Goal: Check status: Check status

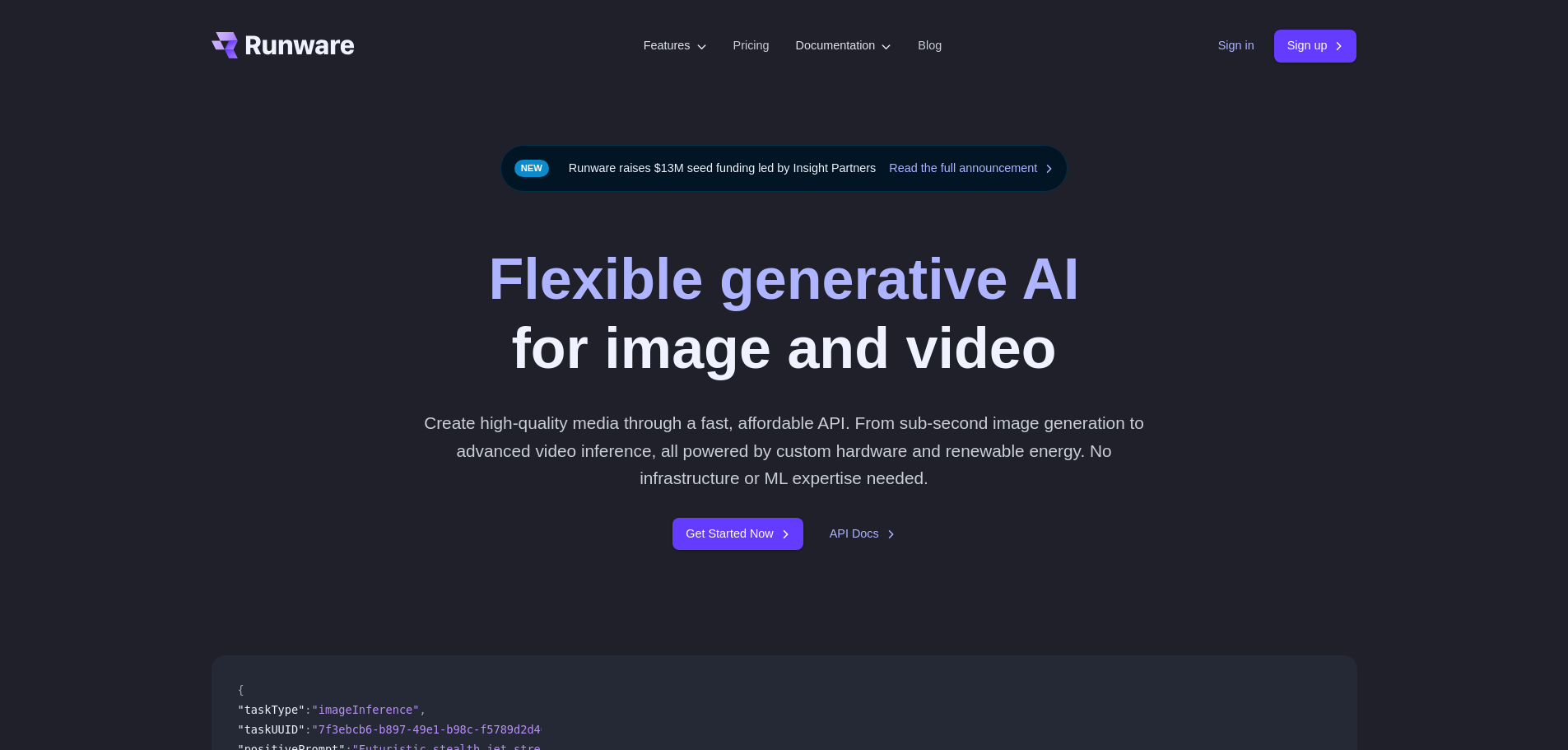
drag, startPoint x: 0, startPoint y: 0, endPoint x: 1213, endPoint y: 53, distance: 1214.2
click at [1218, 53] on link "Sign in" at bounding box center [1236, 46] width 36 height 19
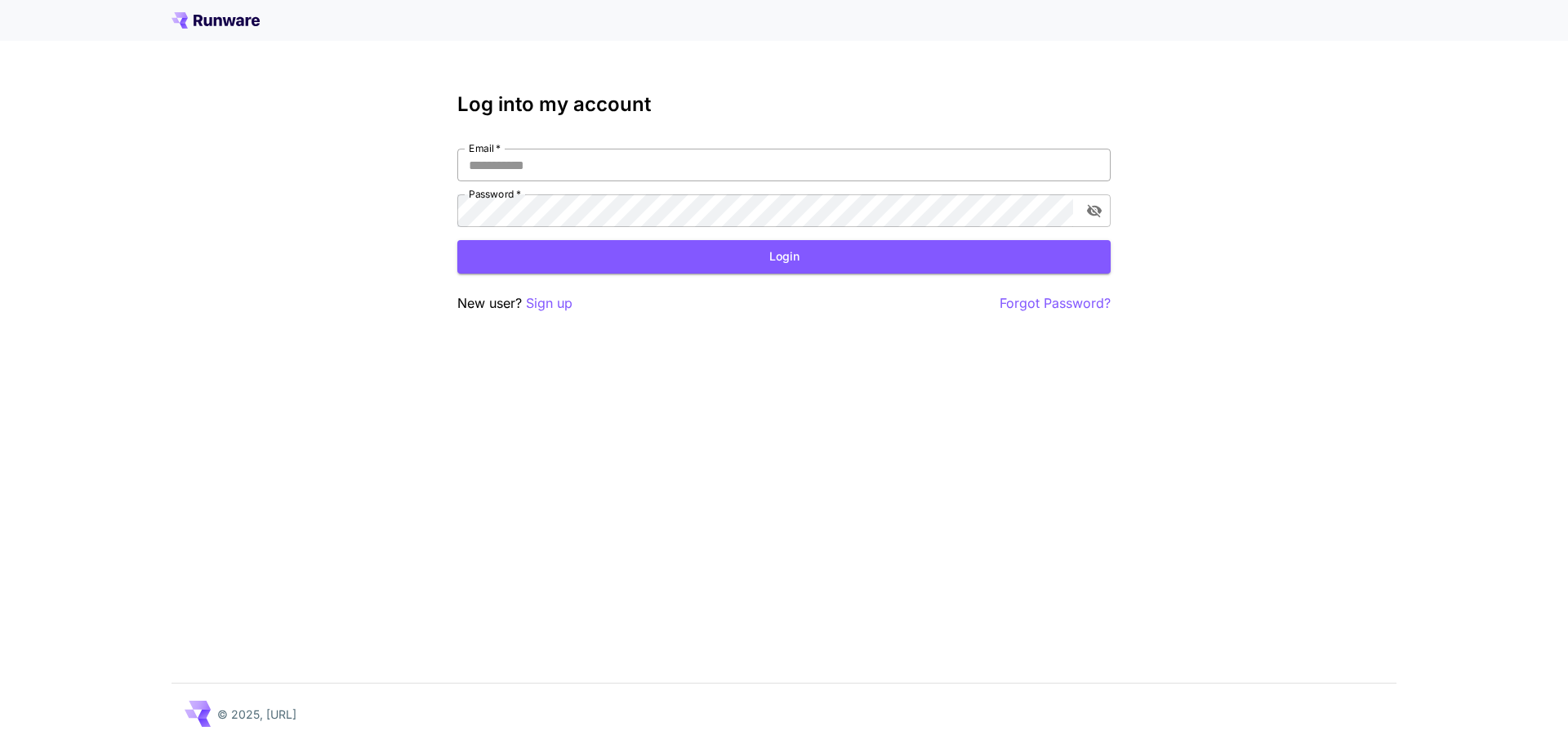
click at [581, 170] on input "Email   *" at bounding box center [784, 164] width 653 height 32
type input "**********"
click at [648, 267] on button "Login" at bounding box center [784, 257] width 653 height 33
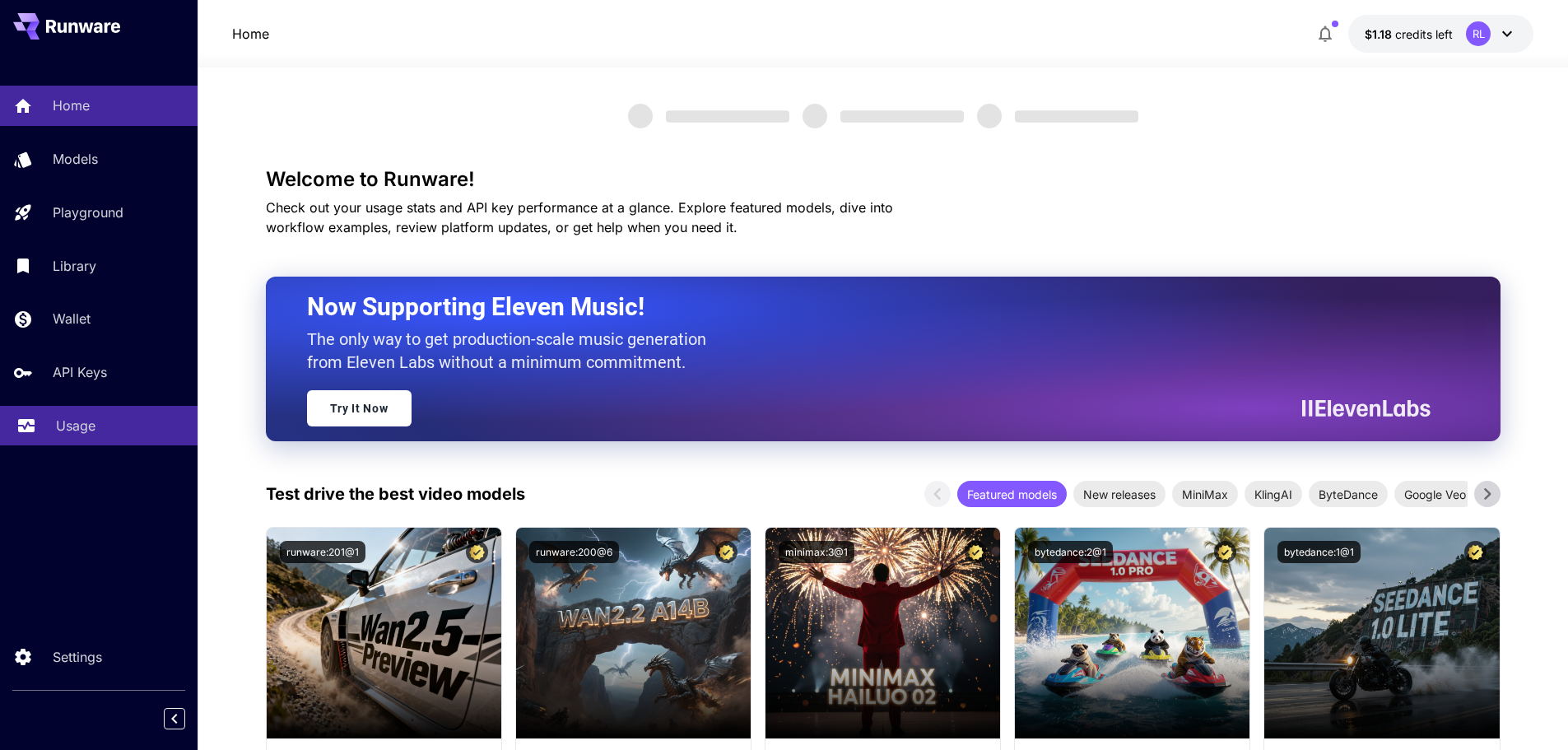
click at [122, 424] on div "Usage" at bounding box center [119, 425] width 128 height 20
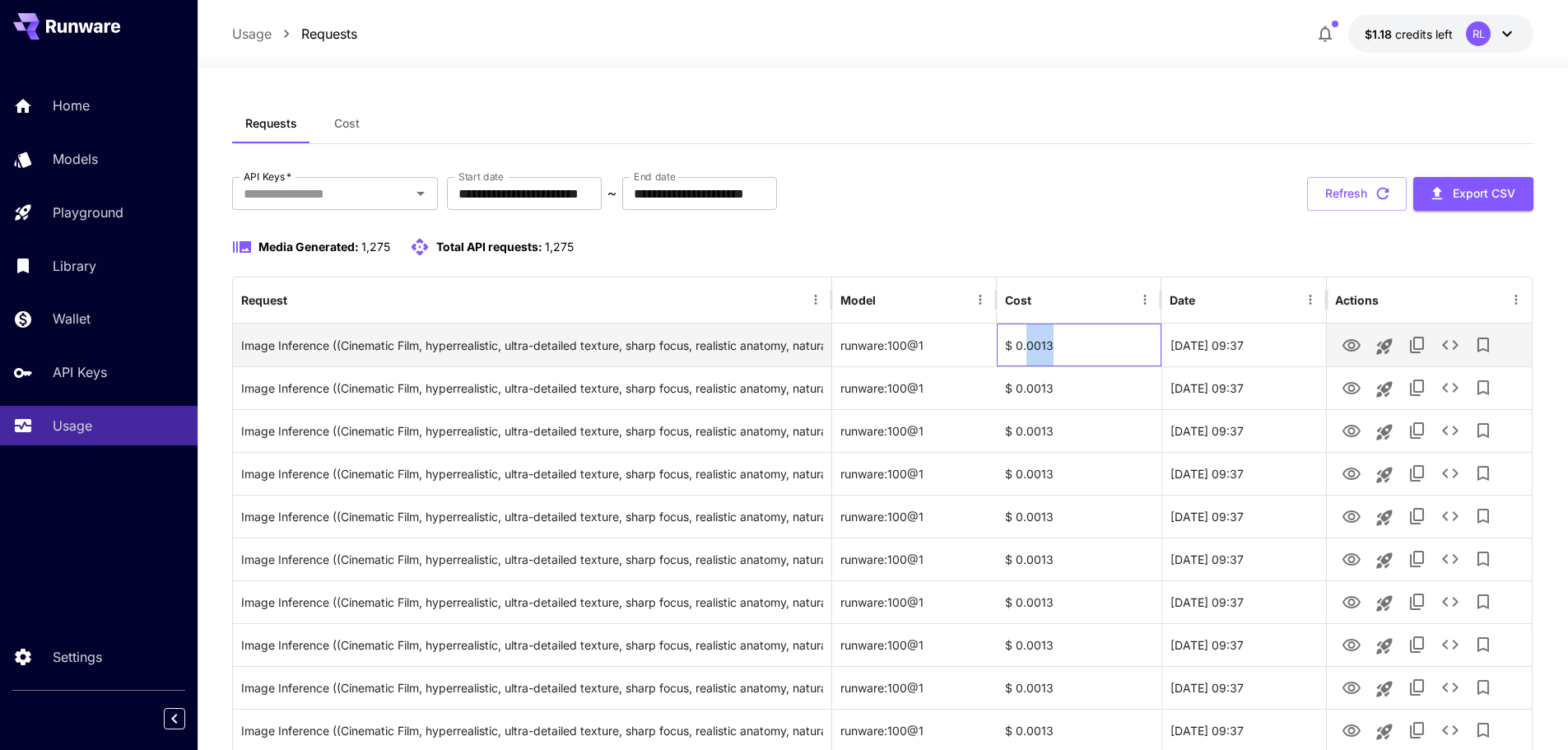
drag, startPoint x: 1028, startPoint y: 341, endPoint x: 1056, endPoint y: 340, distance: 28.0
click at [1056, 340] on div "$ 0.0013" at bounding box center [1079, 345] width 165 height 43
click at [1048, 345] on div "$ 0.0013" at bounding box center [1079, 345] width 165 height 43
drag, startPoint x: 1035, startPoint y: 344, endPoint x: 1052, endPoint y: 344, distance: 17.0
click at [1052, 344] on div "$ 0.0013" at bounding box center [1079, 345] width 165 height 43
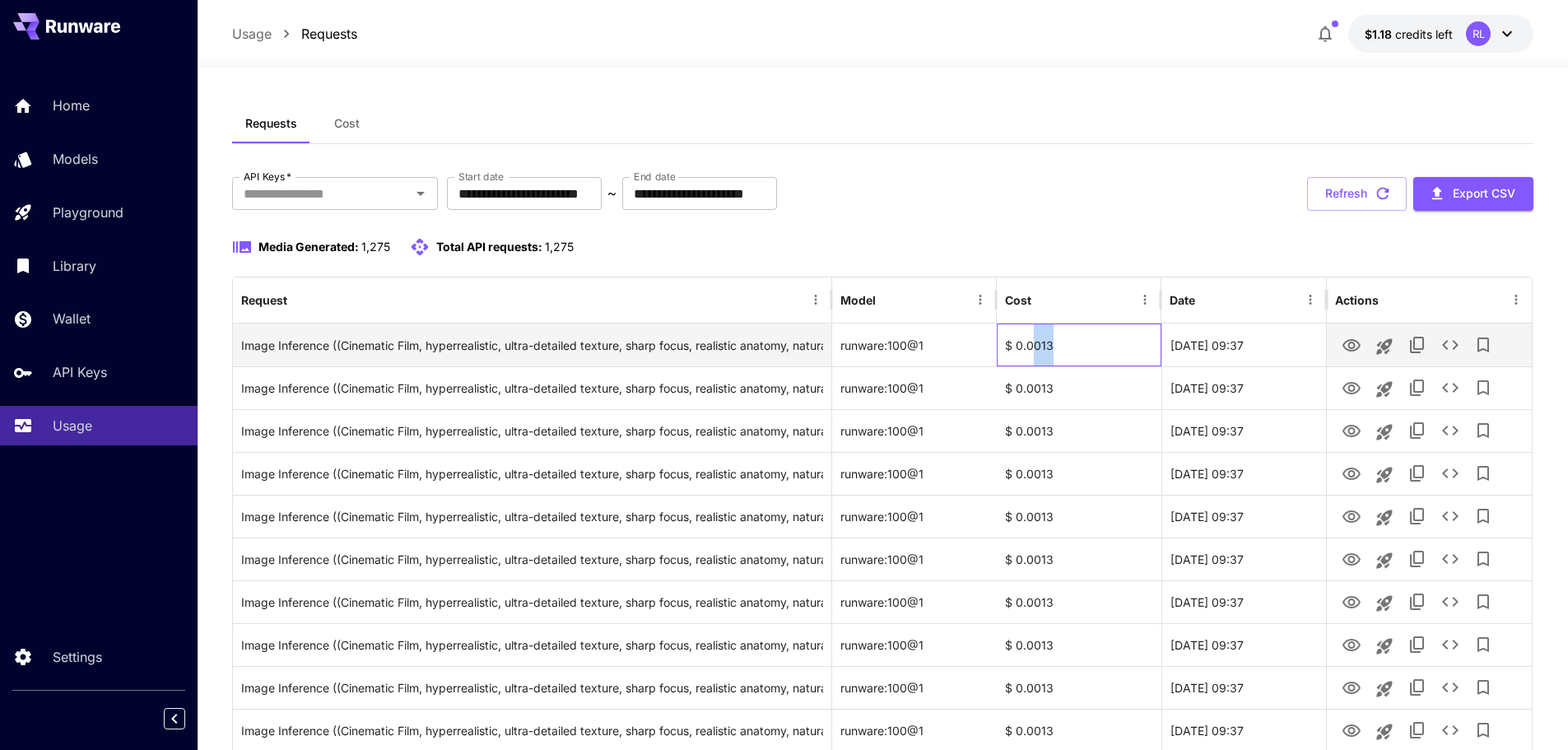
click at [1049, 347] on div "$ 0.0013" at bounding box center [1079, 345] width 165 height 43
click at [1047, 347] on div "$ 0.0013" at bounding box center [1079, 345] width 165 height 43
click at [1051, 345] on div "$ 0.0013" at bounding box center [1079, 345] width 165 height 43
drag, startPoint x: 1039, startPoint y: 345, endPoint x: 1052, endPoint y: 345, distance: 13.0
click at [1052, 345] on div "$ 0.0013" at bounding box center [1079, 345] width 165 height 43
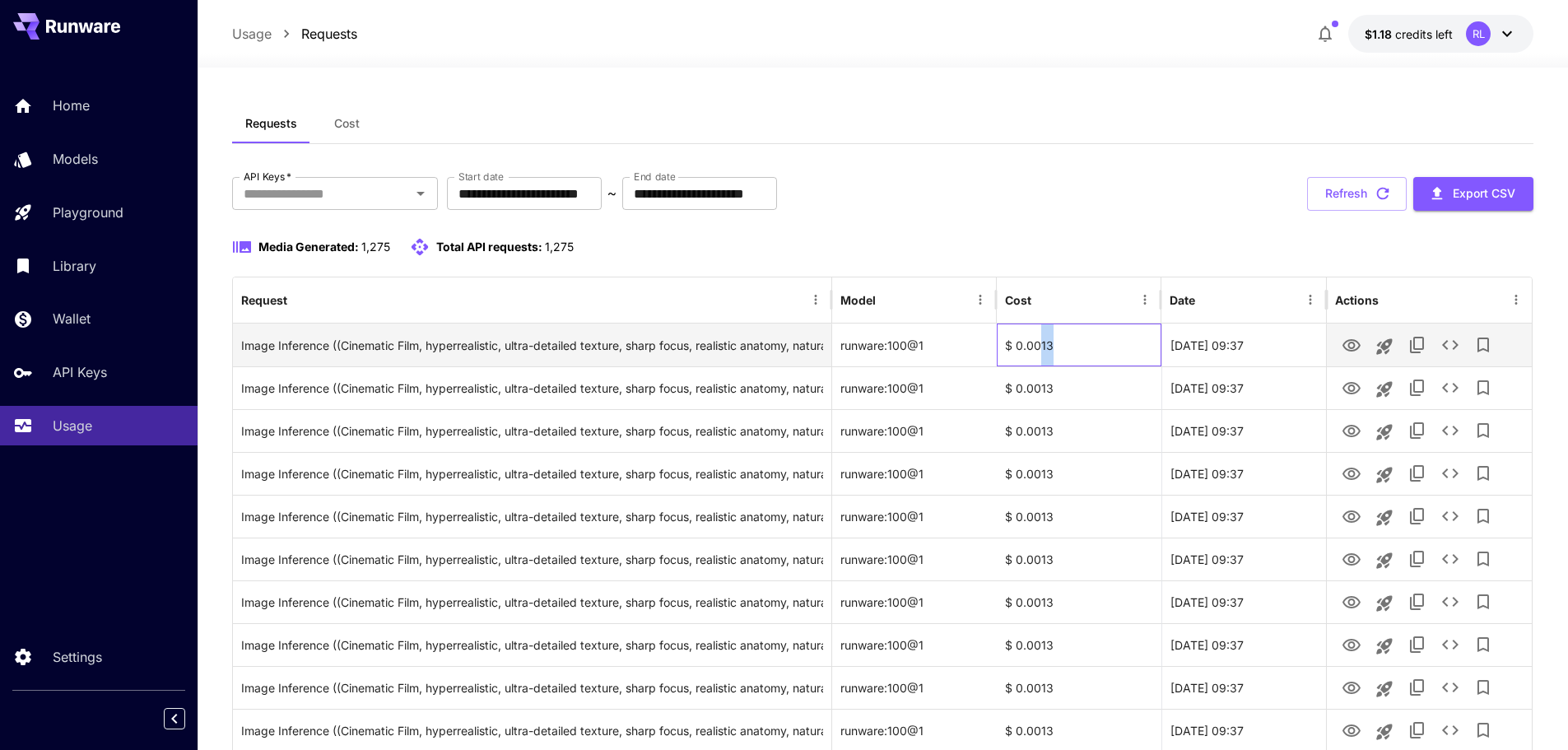
click at [1046, 345] on div "$ 0.0013" at bounding box center [1079, 345] width 165 height 43
drag, startPoint x: 1039, startPoint y: 345, endPoint x: 1052, endPoint y: 345, distance: 13.0
click at [1052, 345] on div "$ 0.0013" at bounding box center [1079, 345] width 165 height 43
click at [1042, 345] on div "$ 0.0013" at bounding box center [1079, 345] width 165 height 43
drag, startPoint x: 1038, startPoint y: 345, endPoint x: 1052, endPoint y: 345, distance: 14.0
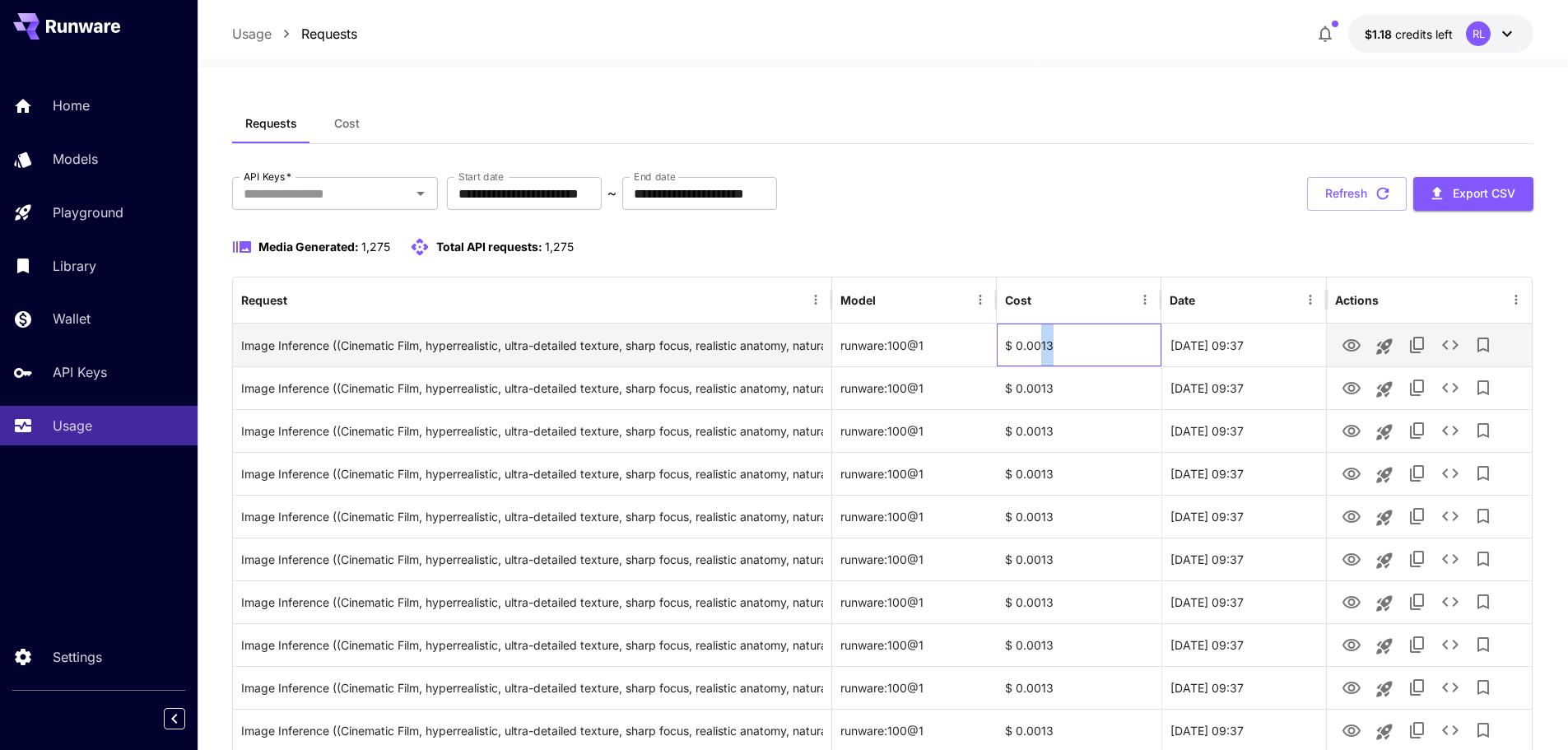
click at [1052, 345] on div "$ 0.0013" at bounding box center [1079, 345] width 165 height 43
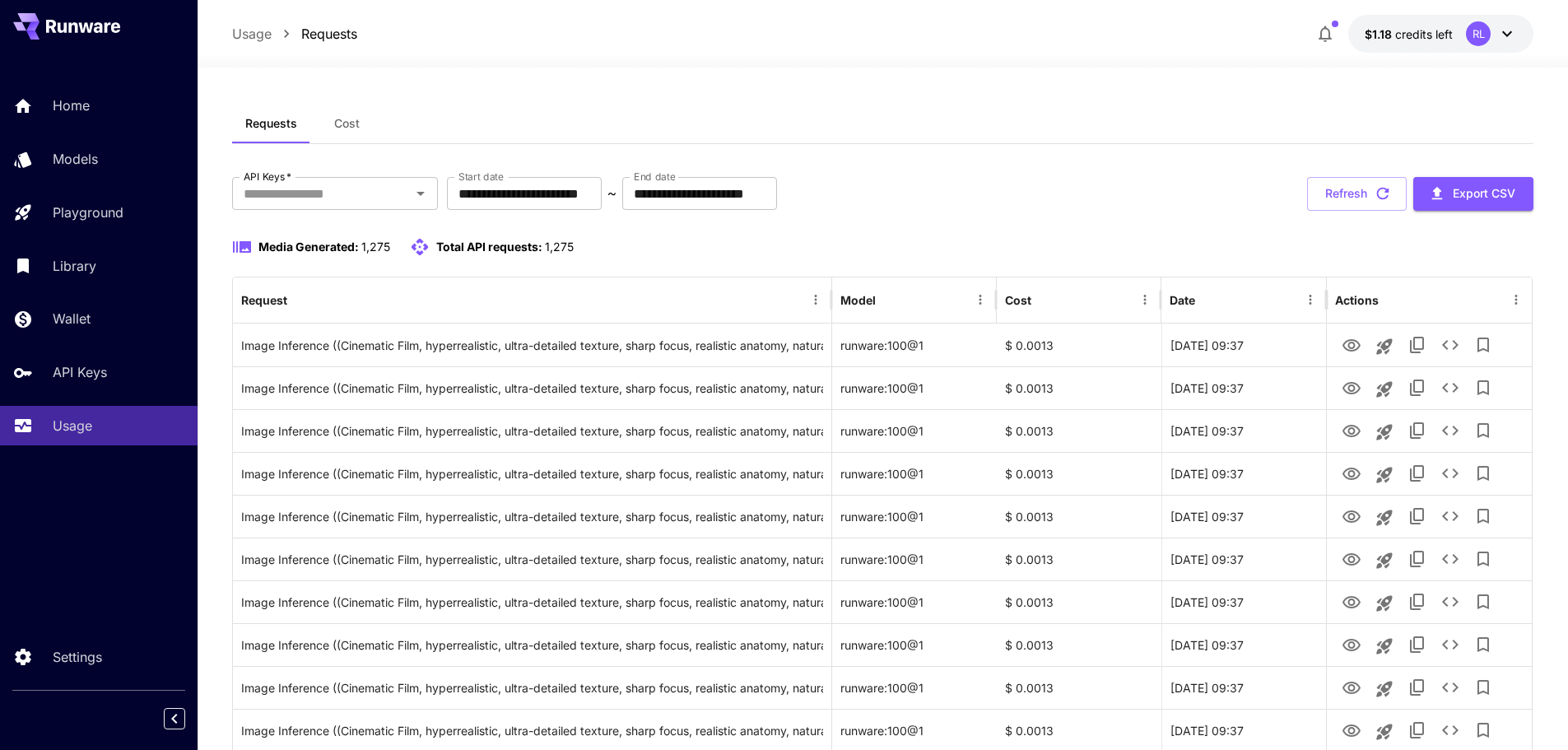
click at [1406, 126] on div "Requests Cost" at bounding box center [883, 124] width 1303 height 40
